Goal: Information Seeking & Learning: Learn about a topic

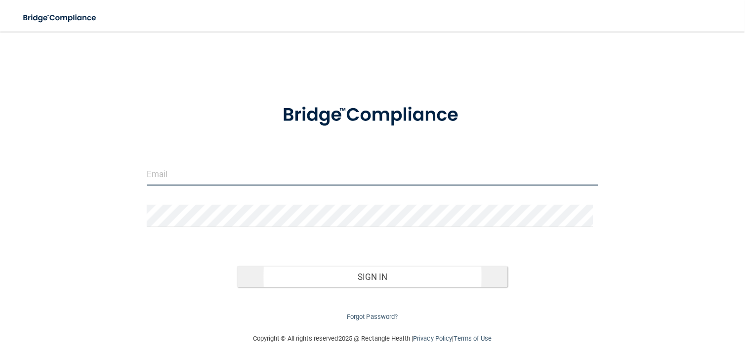
type input "[EMAIL_ADDRESS][PERSON_NAME][DOMAIN_NAME]"
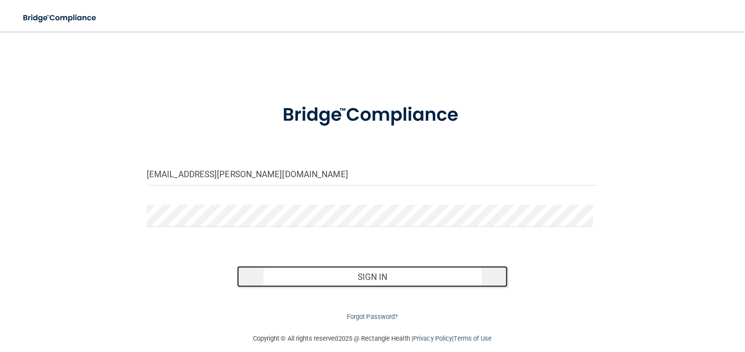
click at [364, 272] on button "Sign In" at bounding box center [372, 277] width 271 height 22
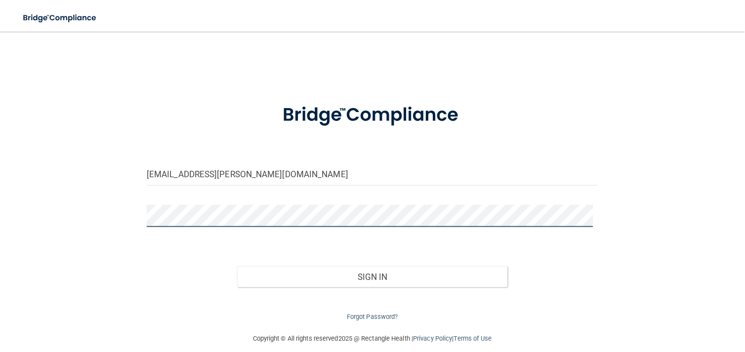
click at [237, 266] on button "Sign In" at bounding box center [372, 277] width 271 height 22
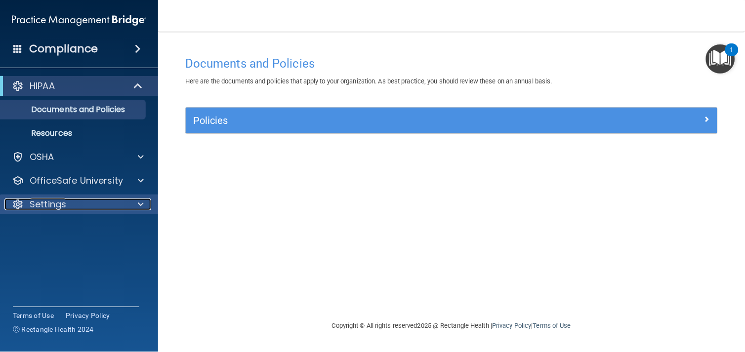
click at [107, 201] on div "Settings" at bounding box center [65, 204] width 122 height 12
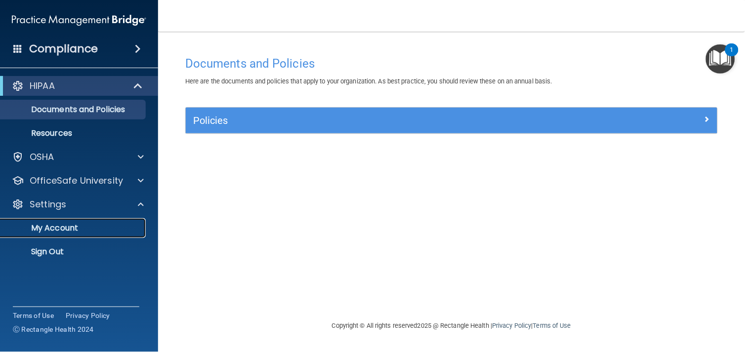
click at [72, 227] on p "My Account" at bounding box center [73, 228] width 135 height 10
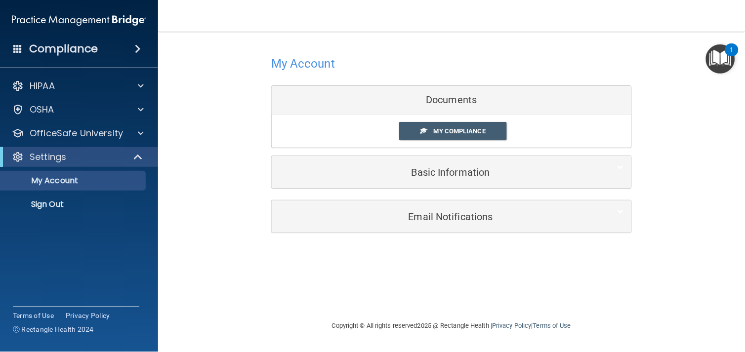
click at [471, 93] on div "Documents" at bounding box center [451, 100] width 359 height 29
click at [467, 127] on span "My Compliance" at bounding box center [459, 130] width 52 height 7
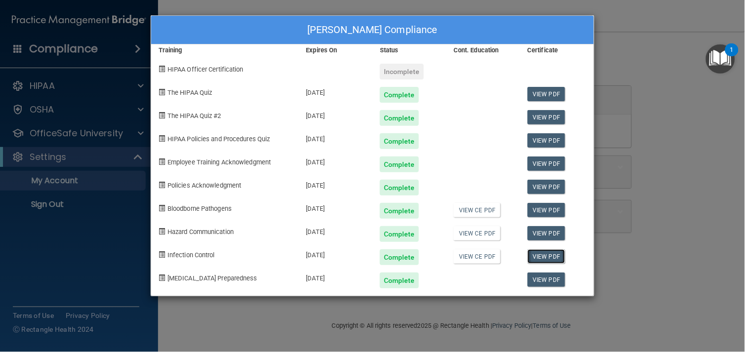
click at [544, 255] on link "View PDF" at bounding box center [546, 256] width 38 height 14
click at [536, 137] on link "View PDF" at bounding box center [546, 140] width 38 height 14
click at [541, 116] on link "View PDF" at bounding box center [546, 117] width 38 height 14
click at [539, 141] on link "View PDF" at bounding box center [546, 140] width 38 height 14
click at [536, 91] on link "View PDF" at bounding box center [546, 94] width 38 height 14
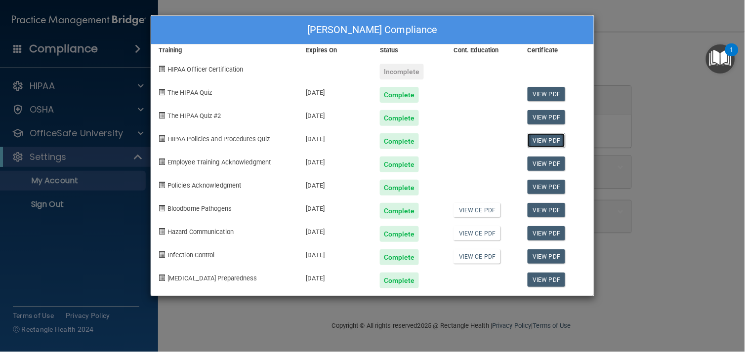
click at [548, 140] on link "View PDF" at bounding box center [546, 140] width 38 height 14
click at [540, 233] on link "View PDF" at bounding box center [546, 233] width 38 height 14
click at [542, 210] on link "View PDF" at bounding box center [546, 210] width 38 height 14
click at [540, 234] on link "View PDF" at bounding box center [546, 233] width 38 height 14
click at [540, 252] on link "View PDF" at bounding box center [546, 256] width 38 height 14
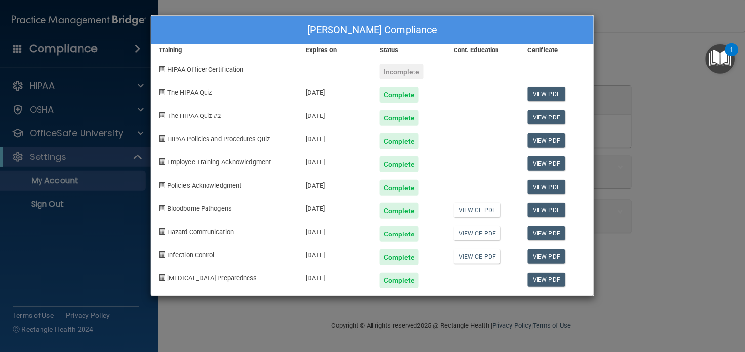
click at [204, 254] on span "Infection Control" at bounding box center [190, 254] width 47 height 7
click at [162, 253] on span at bounding box center [161, 254] width 6 height 6
click at [536, 92] on link "View PDF" at bounding box center [546, 94] width 38 height 14
click at [552, 91] on link "View PDF" at bounding box center [546, 94] width 38 height 14
click at [544, 210] on link "View PDF" at bounding box center [546, 210] width 38 height 14
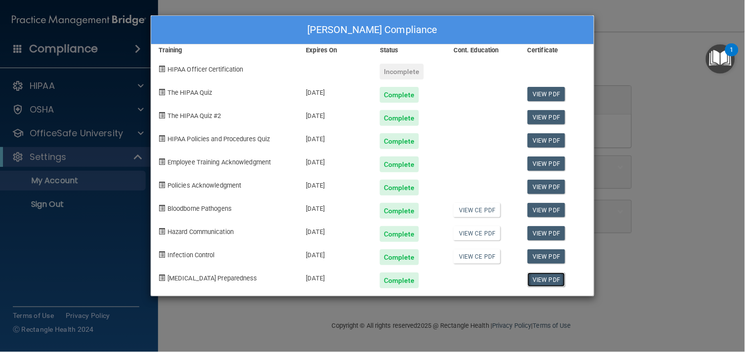
click at [553, 276] on link "View PDF" at bounding box center [546, 280] width 38 height 14
click at [544, 259] on link "View PDF" at bounding box center [546, 256] width 38 height 14
